Goal: Transaction & Acquisition: Purchase product/service

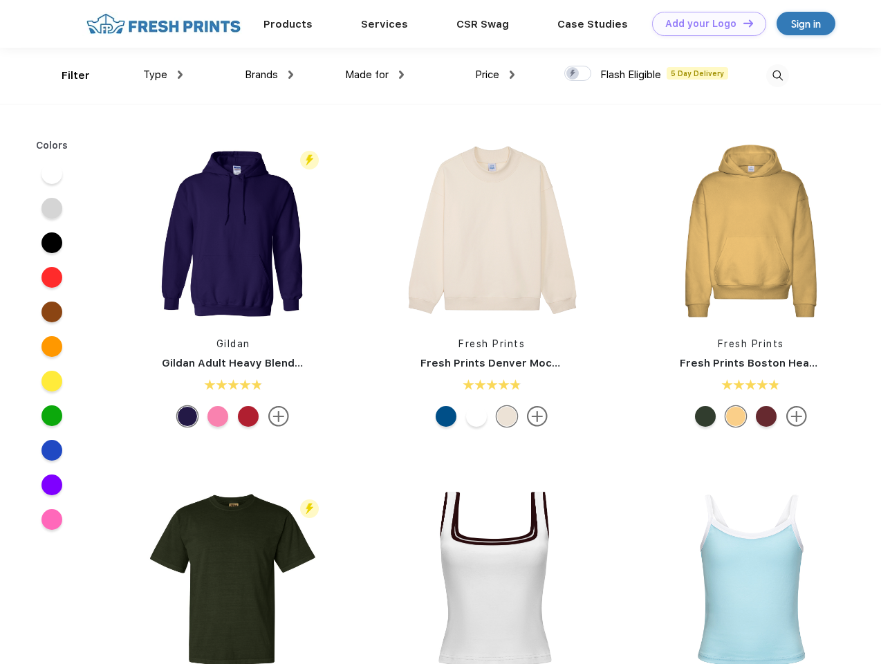
scroll to position [1, 0]
click at [704, 24] on link "Add your Logo Design Tool" at bounding box center [709, 24] width 114 height 24
click at [0, 0] on div "Design Tool" at bounding box center [0, 0] width 0 height 0
click at [742, 23] on link "Add your Logo Design Tool" at bounding box center [709, 24] width 114 height 24
click at [66, 75] on div "Filter" at bounding box center [76, 76] width 28 height 16
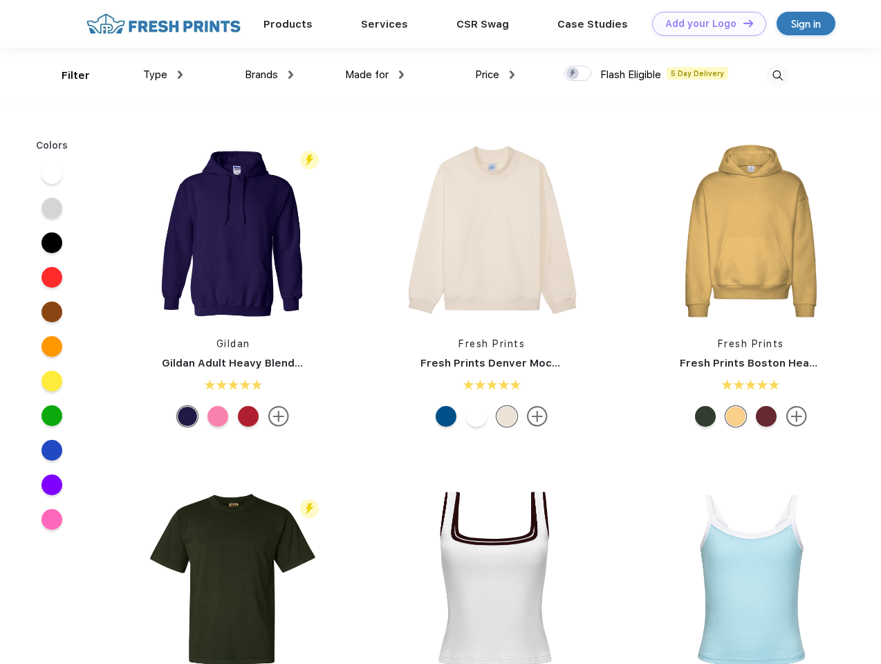
click at [163, 75] on span "Type" at bounding box center [155, 74] width 24 height 12
click at [269, 75] on span "Brands" at bounding box center [261, 74] width 33 height 12
click at [375, 75] on span "Made for" at bounding box center [367, 74] width 44 height 12
click at [495, 75] on span "Price" at bounding box center [487, 74] width 24 height 12
click at [578, 74] on div at bounding box center [577, 73] width 27 height 15
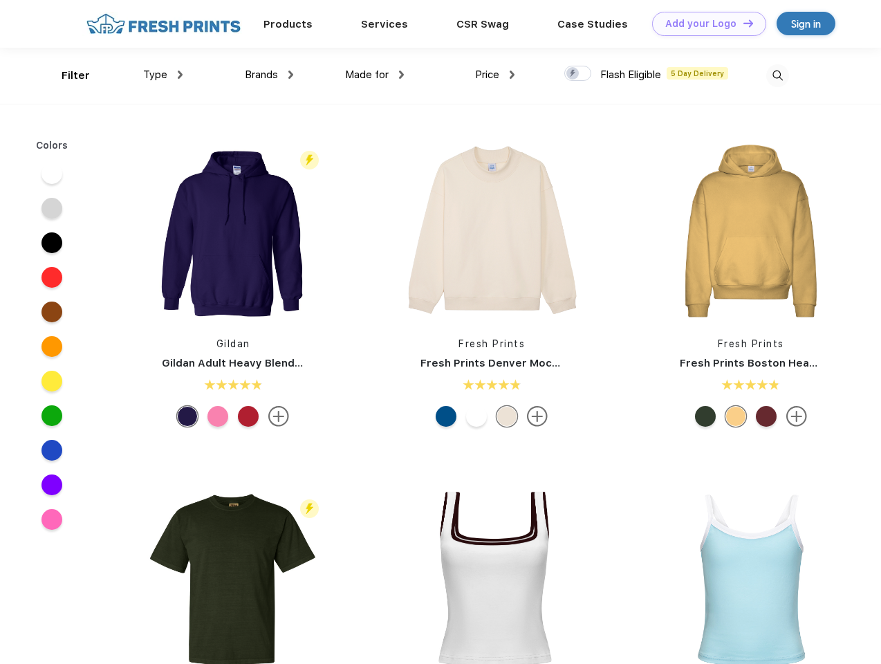
click at [573, 74] on input "checkbox" at bounding box center [568, 69] width 9 height 9
click at [777, 75] on img at bounding box center [777, 75] width 23 height 23
